Goal: Information Seeking & Learning: Learn about a topic

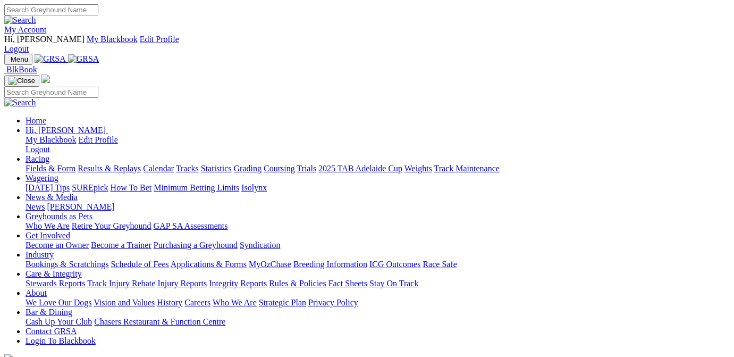
click at [141, 164] on link "Results & Replays" at bounding box center [109, 168] width 63 height 9
